Goal: Information Seeking & Learning: Learn about a topic

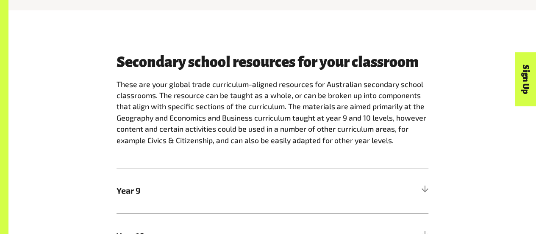
scroll to position [376, 0]
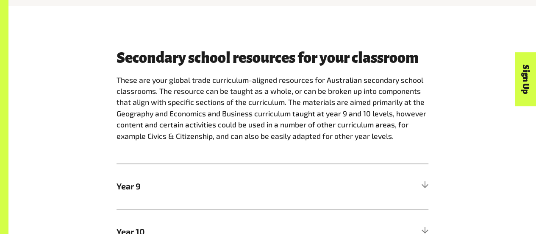
drag, startPoint x: 539, startPoint y: 27, endPoint x: 425, endPoint y: 106, distance: 138.9
click at [425, 106] on p "These are your global trade curriculum-aligned resources for Australian seconda…" at bounding box center [273, 107] width 312 height 67
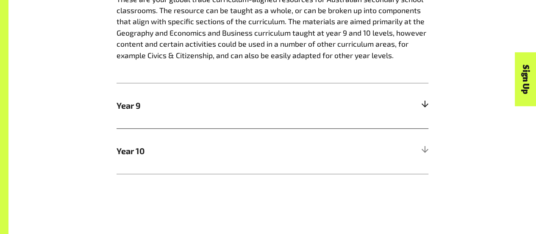
click at [424, 108] on div at bounding box center [425, 106] width 8 height 8
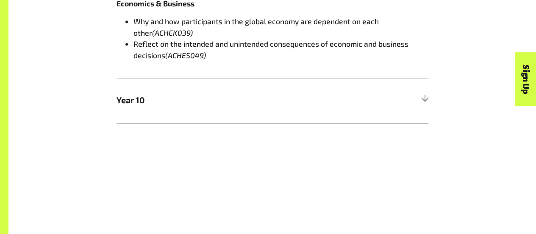
scroll to position [648, 0]
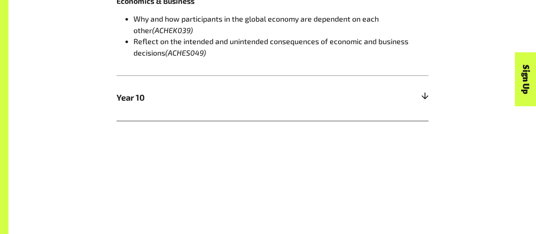
click at [426, 100] on div at bounding box center [425, 98] width 8 height 8
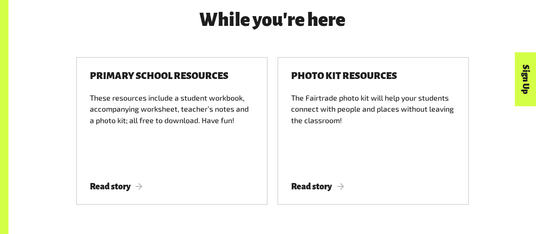
scroll to position [1190, 0]
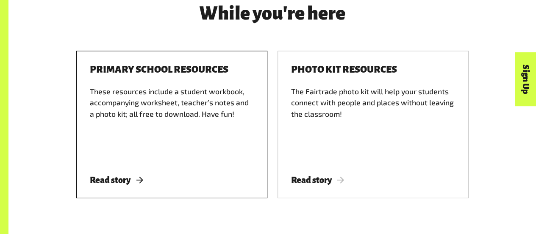
click at [104, 178] on div "Primary school resources These resources include a student workbook, accompanyi…" at bounding box center [171, 124] width 191 height 147
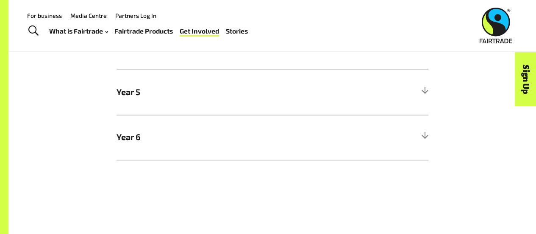
scroll to position [505, 0]
click at [421, 136] on h5 "Year 6" at bounding box center [273, 139] width 312 height 45
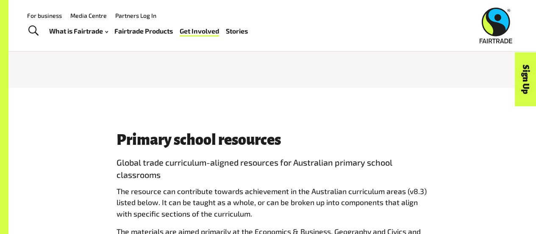
scroll to position [257, 0]
